Goal: Navigation & Orientation: Find specific page/section

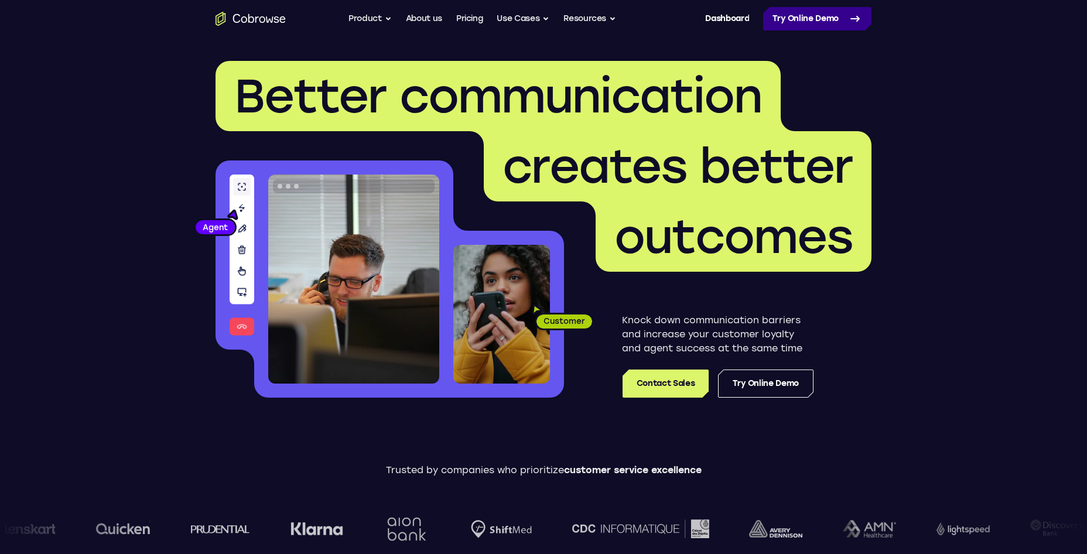
click at [804, 23] on link "Try Online Demo" at bounding box center [817, 18] width 108 height 23
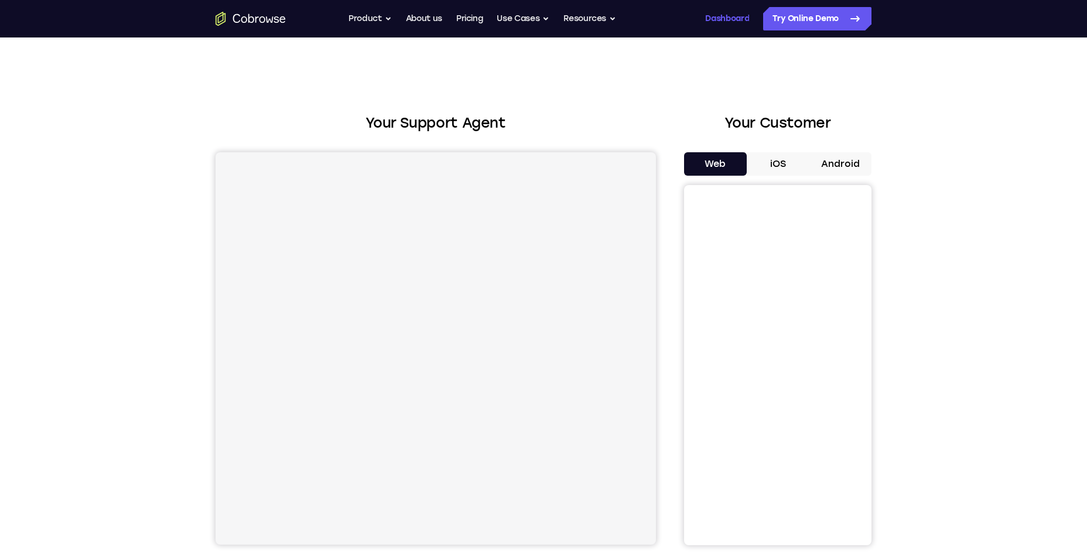
drag, startPoint x: 699, startPoint y: 17, endPoint x: 710, endPoint y: 16, distance: 11.2
click at [708, 16] on div "Dashboard / Register" at bounding box center [714, 18] width 70 height 23
click at [712, 16] on link "Dashboard" at bounding box center [727, 18] width 44 height 23
